Goal: Register for event/course

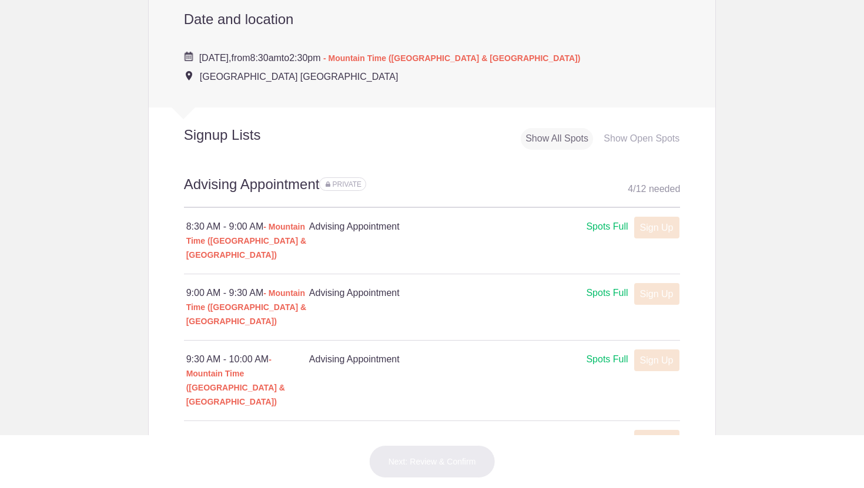
scroll to position [537, 0]
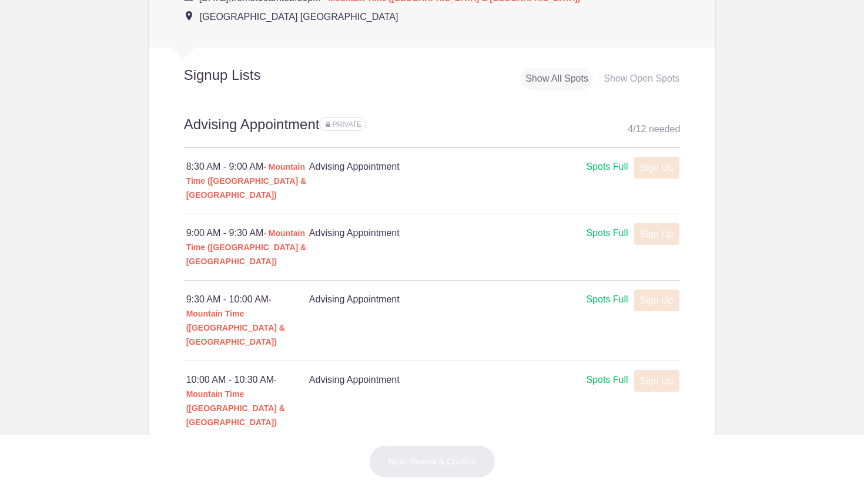
click at [653, 451] on link "Sign Up" at bounding box center [656, 462] width 45 height 22
type input "1"
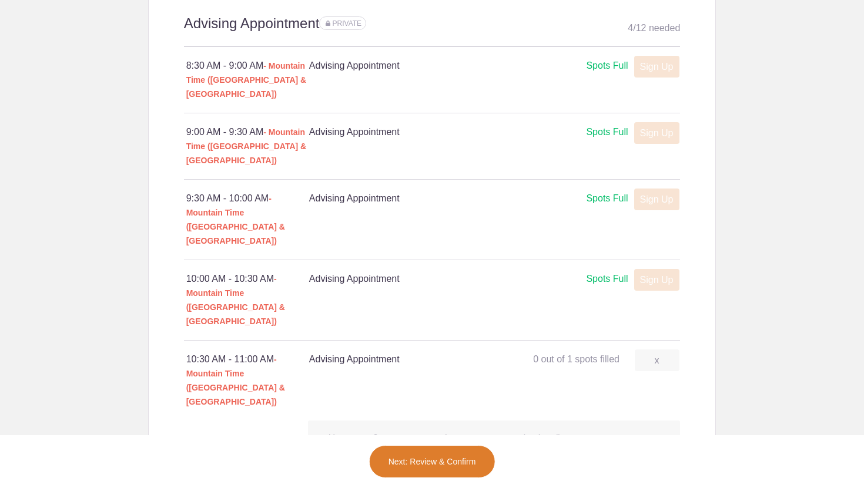
scroll to position [643, 0]
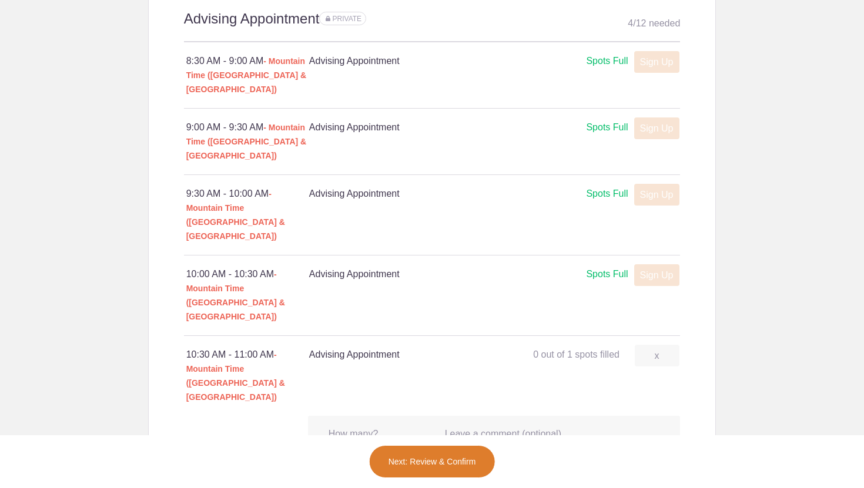
click at [482, 444] on input "text" at bounding box center [552, 457] width 215 height 26
type input "I"
click at [438, 458] on button "Next: Review & Confirm" at bounding box center [432, 461] width 126 height 33
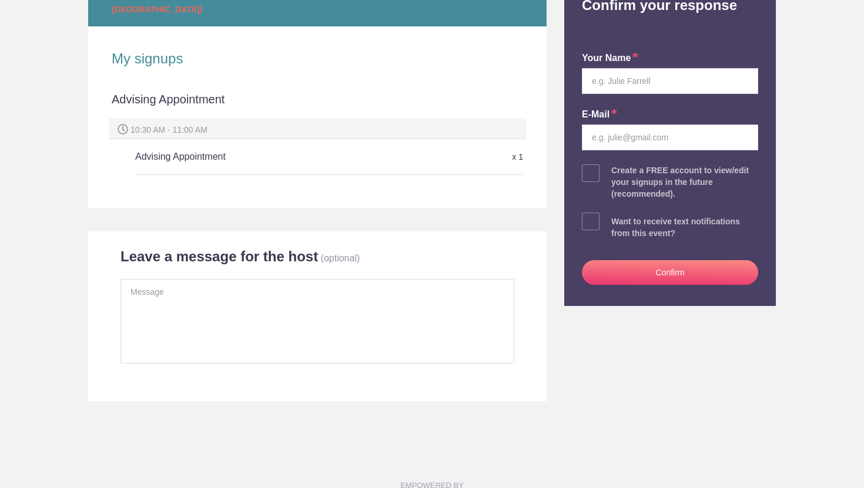
scroll to position [205, 0]
click at [259, 289] on textarea at bounding box center [317, 320] width 394 height 85
type textarea "I"
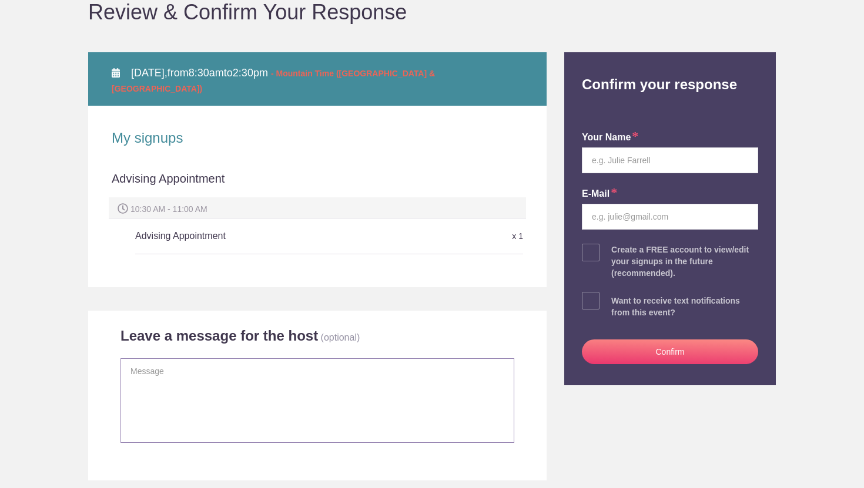
scroll to position [105, 0]
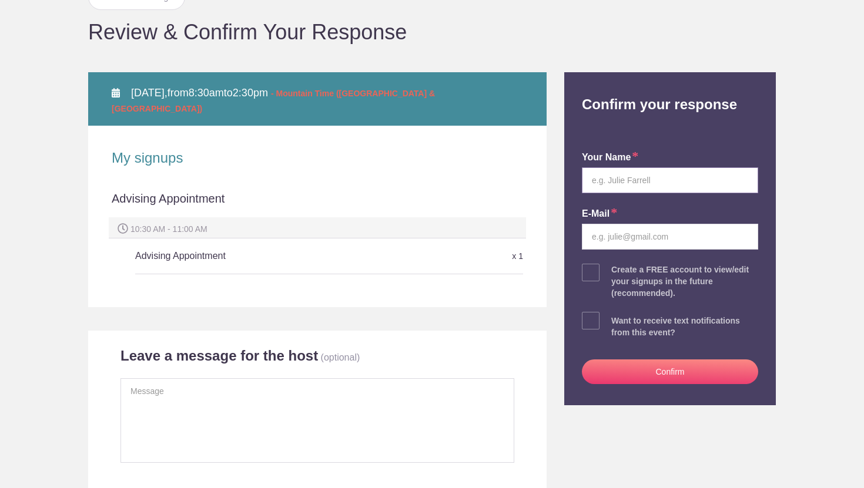
click at [622, 180] on input "text" at bounding box center [670, 180] width 176 height 26
type input "[PERSON_NAME]"
type input "[PERSON_NAME][EMAIL_ADDRESS][PERSON_NAME][DOMAIN_NAME]"
click at [586, 312] on span at bounding box center [591, 321] width 18 height 18
click at [615, 314] on input "checkbox" at bounding box center [703, 318] width 176 height 8
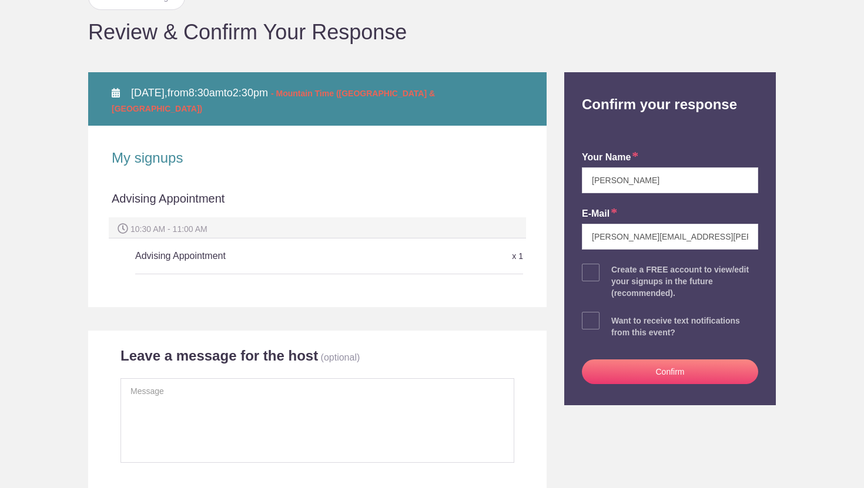
checkbox input "true"
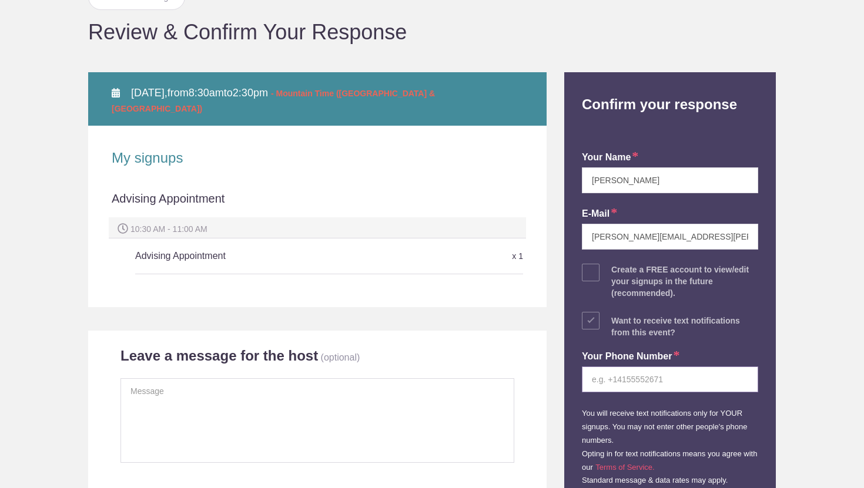
click at [624, 373] on input "tel" at bounding box center [670, 380] width 176 height 26
type input "4353155988"
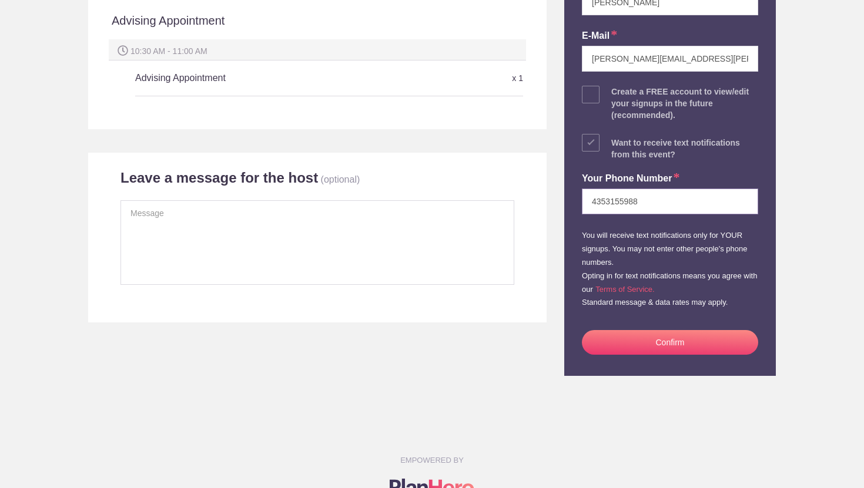
scroll to position [308, 0]
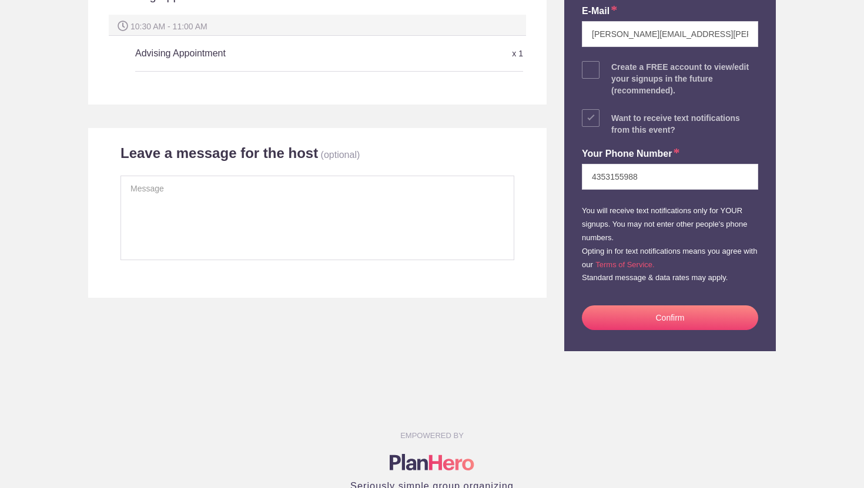
click at [671, 307] on button "Confirm" at bounding box center [670, 318] width 176 height 25
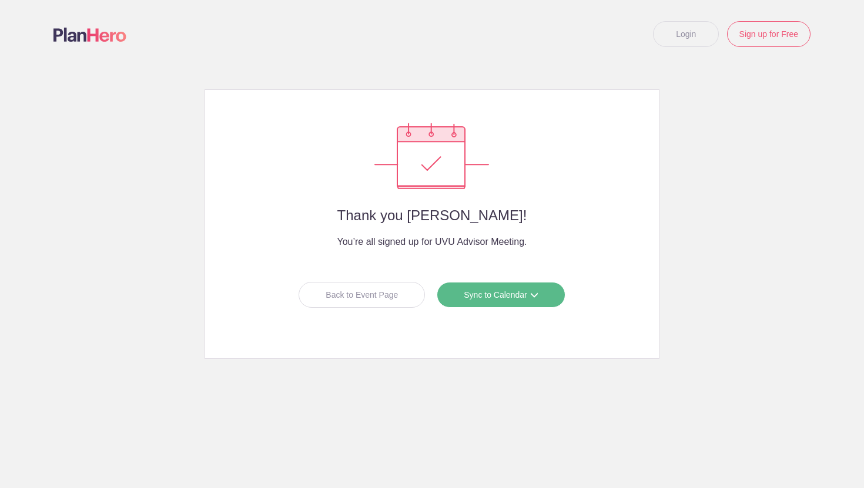
click at [663, 321] on body "Login Sign up for Free Login Thank you [PERSON_NAME]! You’re all signed up for …" at bounding box center [432, 244] width 864 height 488
